Goal: Task Accomplishment & Management: Manage account settings

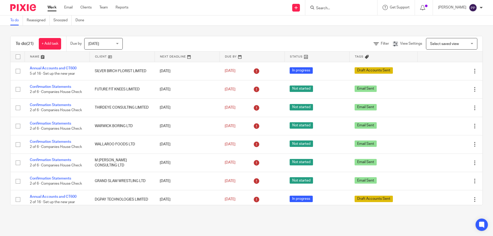
click at [376, 30] on div "To do (21) + Add task Due by Today Today Today Tomorrow This week Next week Thi…" at bounding box center [246, 121] width 493 height 190
click at [327, 9] on input "Search" at bounding box center [338, 8] width 46 height 5
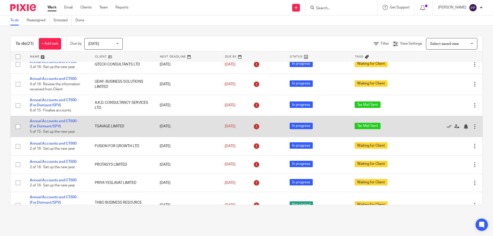
scroll to position [154, 0]
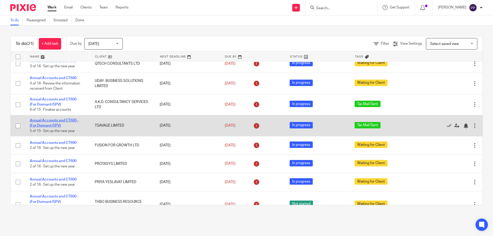
click at [41, 121] on link "Annual Accounts and CT600 - (For Dormant/SPV)" at bounding box center [54, 123] width 49 height 9
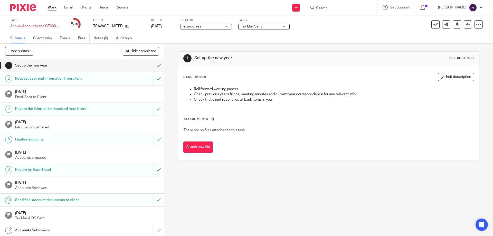
click at [280, 26] on div "Tax Mail Sent" at bounding box center [263, 27] width 51 height 6
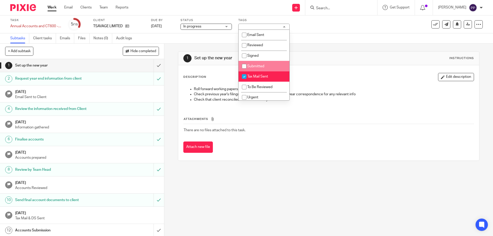
click at [257, 66] on span "Submitted" at bounding box center [255, 66] width 17 height 4
checkbox input "true"
click at [244, 77] on input "checkbox" at bounding box center [244, 77] width 10 height 10
checkbox input "false"
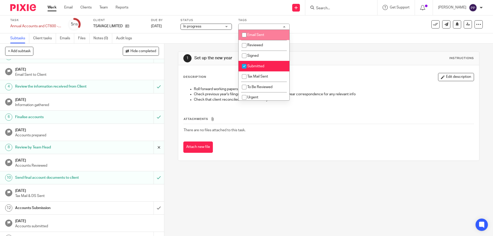
scroll to position [45, 0]
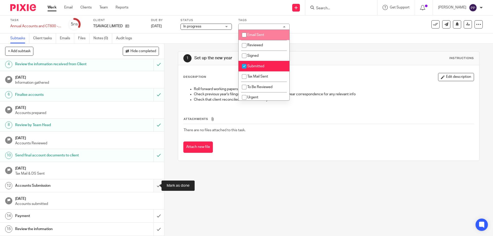
click at [155, 187] on input "submit" at bounding box center [82, 185] width 164 height 13
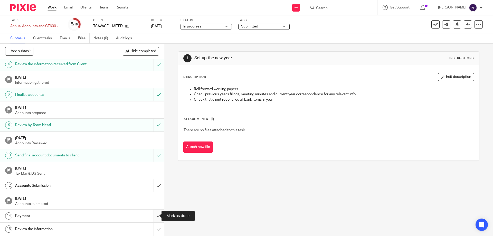
click at [155, 213] on input "submit" at bounding box center [82, 215] width 164 height 13
click at [152, 227] on input "submit" at bounding box center [82, 228] width 164 height 13
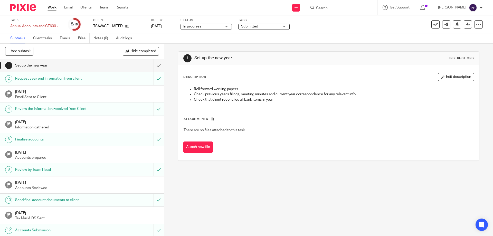
click at [297, 189] on div "1 Set up the new year Instructions Description Edit description Roll forward wo…" at bounding box center [328, 140] width 328 height 192
click at [306, 149] on div "Attach new file" at bounding box center [328, 147] width 290 height 12
click at [156, 66] on input "submit" at bounding box center [82, 65] width 164 height 13
